Goal: Book appointment/travel/reservation

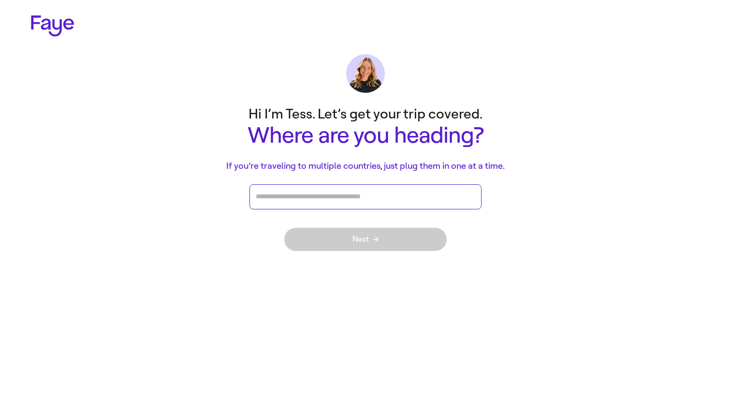
click at [451, 198] on input "Press enter after you type each destination" at bounding box center [366, 197] width 220 height 15
click at [506, 213] on main "Hi I’m Tess. Let’s get your trip covered. Where are you heading? If you’re trav…" at bounding box center [365, 181] width 696 height 160
click at [403, 198] on input "Press enter after you type each destination" at bounding box center [366, 197] width 220 height 15
type input "***"
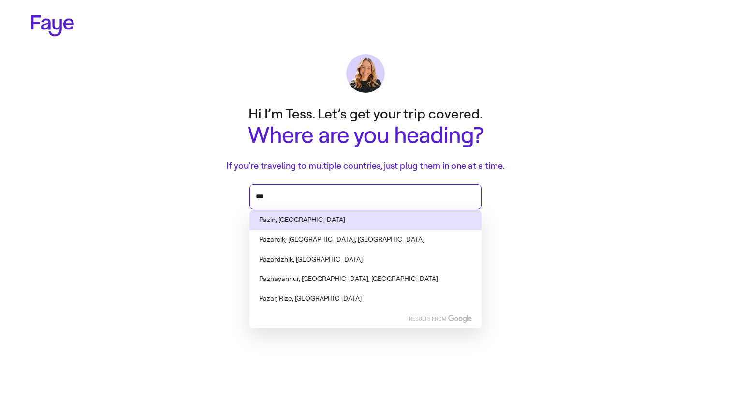
click at [329, 221] on li "Pazin, [GEOGRAPHIC_DATA]" at bounding box center [365, 220] width 232 height 20
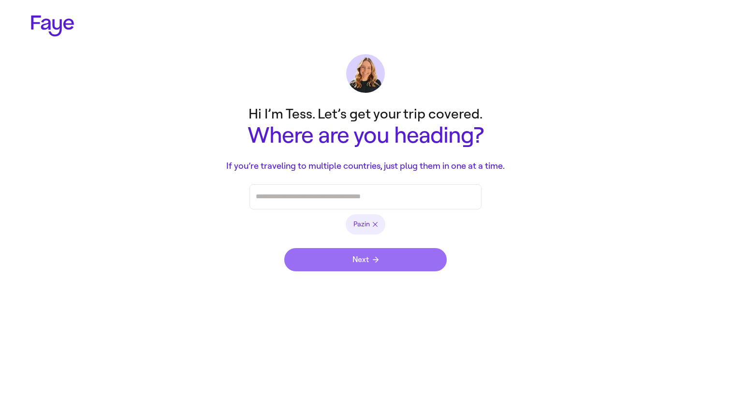
click at [375, 261] on icon "submit" at bounding box center [376, 260] width 6 height 6
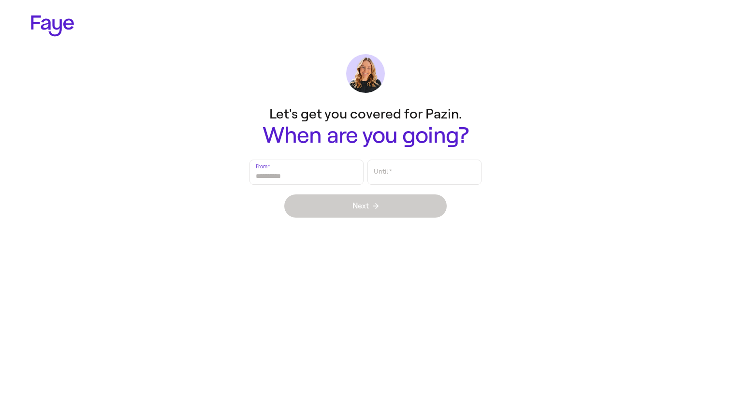
click at [414, 227] on html "2.30.0 Let's get you covered for Pazin. When are you going? From   * Until   * …" at bounding box center [365, 113] width 731 height 227
click at [414, 163] on input "Until   *" at bounding box center [425, 172] width 102 height 22
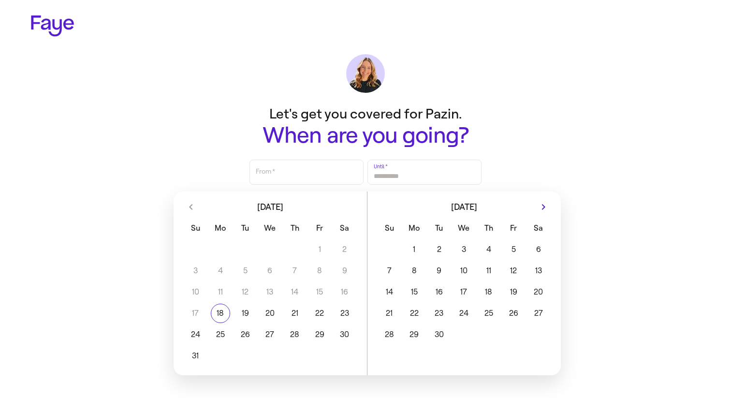
click at [359, 139] on h1 "When are you going?" at bounding box center [365, 135] width 387 height 25
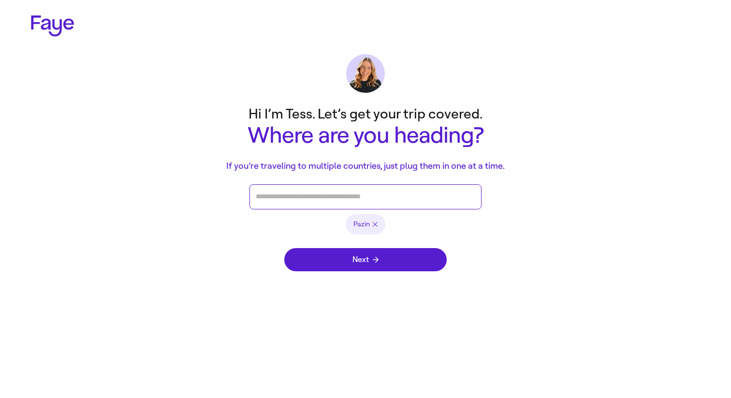
click at [295, 202] on input "Press enter after you type each destination" at bounding box center [366, 197] width 220 height 15
click at [268, 275] on form "Pazin Next" at bounding box center [365, 232] width 232 height 97
